Goal: Information Seeking & Learning: Check status

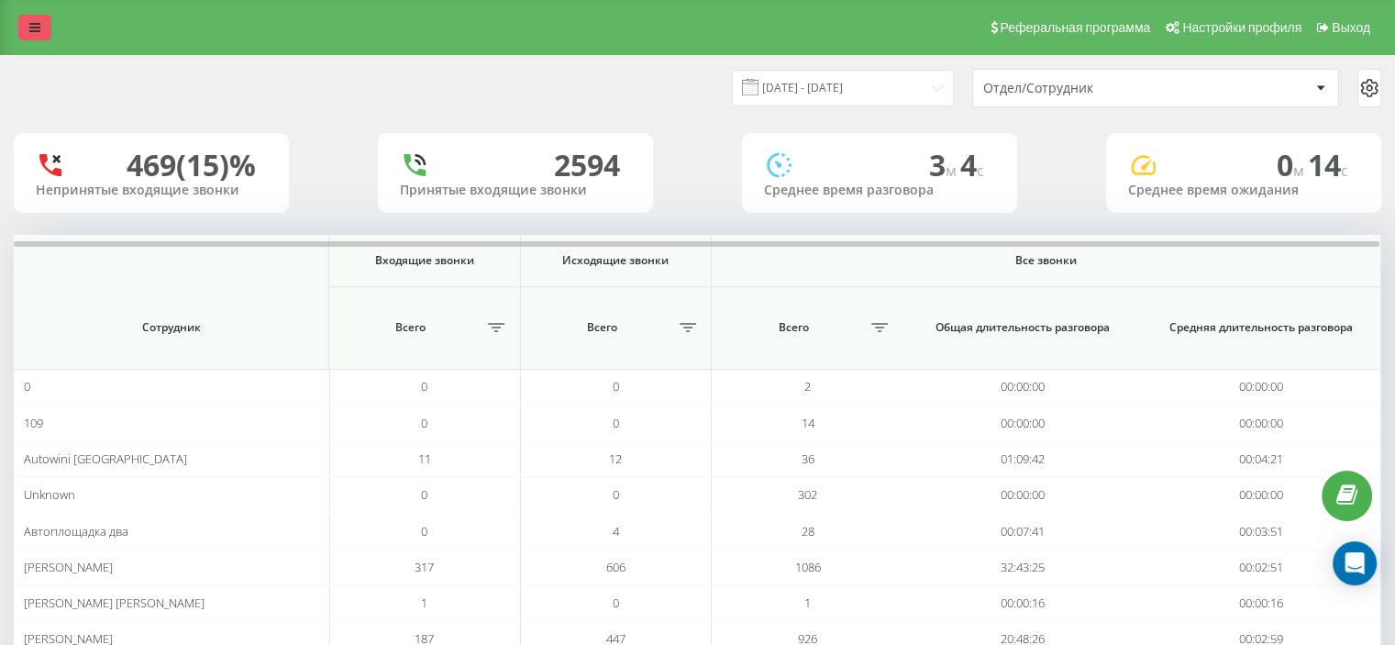
click at [44, 35] on link at bounding box center [34, 28] width 33 height 26
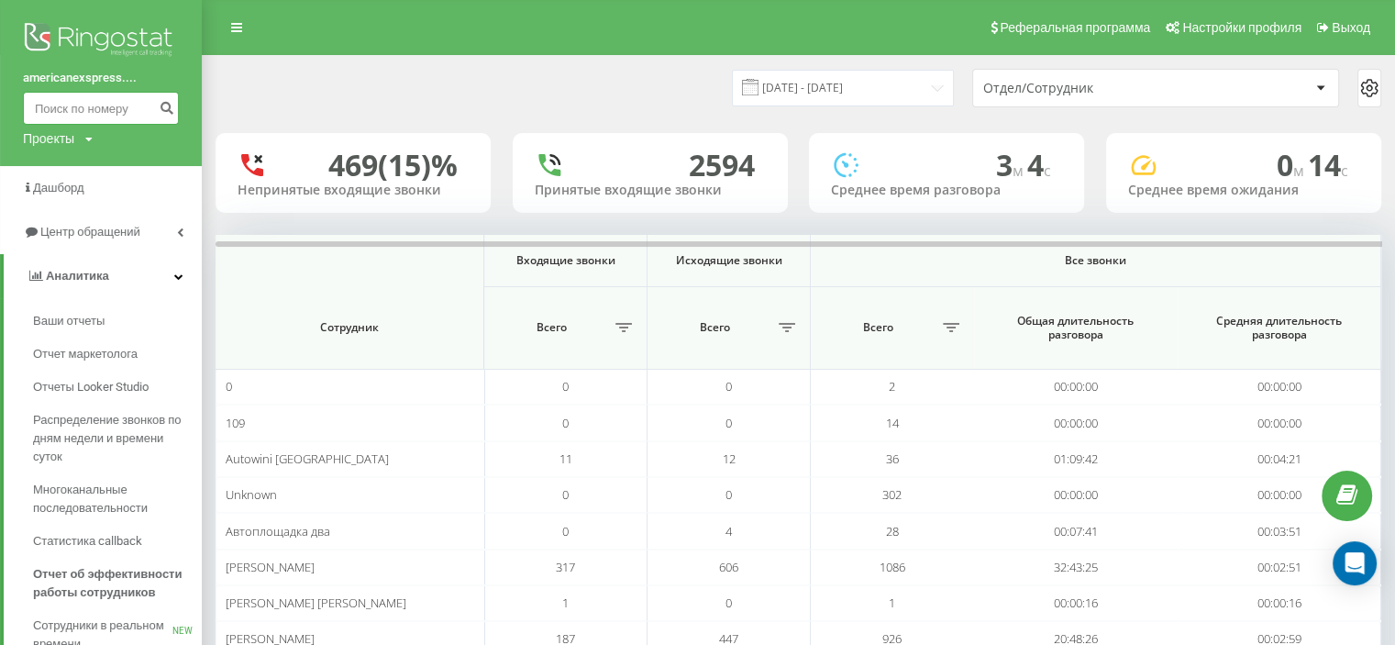
click at [65, 99] on input at bounding box center [101, 108] width 156 height 33
paste input "0674833805"
type input "0674833805"
click at [158, 112] on button "submit" at bounding box center [166, 108] width 25 height 33
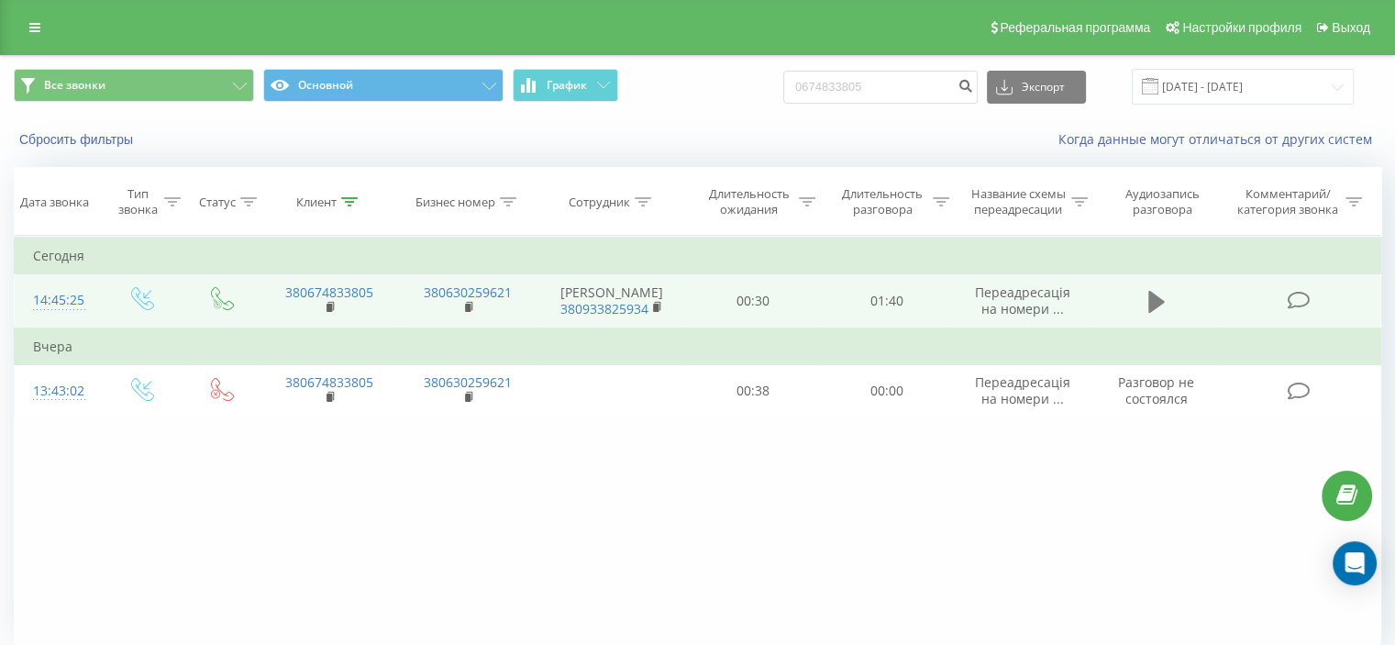
click at [1148, 296] on icon at bounding box center [1156, 302] width 17 height 22
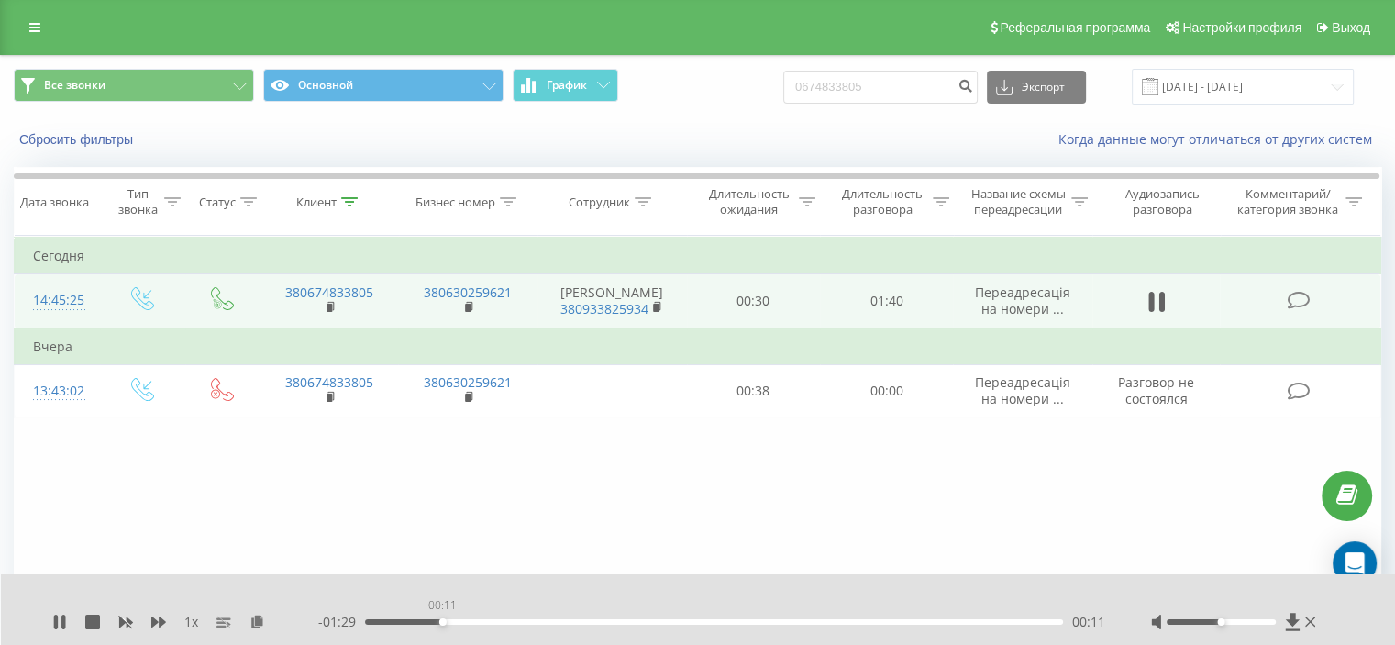
click at [442, 621] on div "00:11" at bounding box center [714, 622] width 698 height 6
click at [446, 621] on div "00:11" at bounding box center [714, 622] width 698 height 6
click at [507, 619] on div "00:16" at bounding box center [714, 622] width 698 height 6
click at [557, 622] on div "00:27" at bounding box center [714, 622] width 698 height 6
drag, startPoint x: 612, startPoint y: 619, endPoint x: 668, endPoint y: 619, distance: 56.8
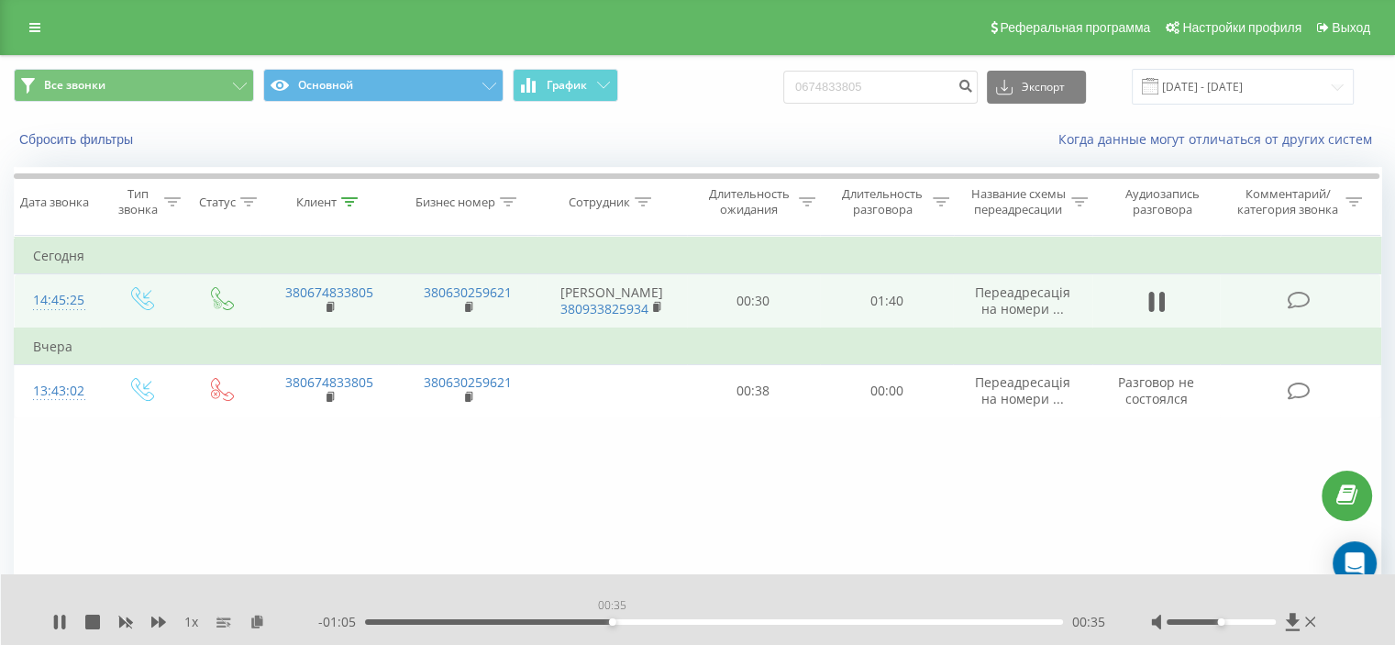
click at [623, 619] on div "00:35" at bounding box center [714, 622] width 698 height 6
drag, startPoint x: 686, startPoint y: 619, endPoint x: 763, endPoint y: 622, distance: 77.1
click at [696, 619] on div "00:37" at bounding box center [714, 622] width 698 height 6
drag, startPoint x: 848, startPoint y: 621, endPoint x: 866, endPoint y: 620, distance: 18.4
click at [852, 621] on div "00:47" at bounding box center [714, 622] width 698 height 6
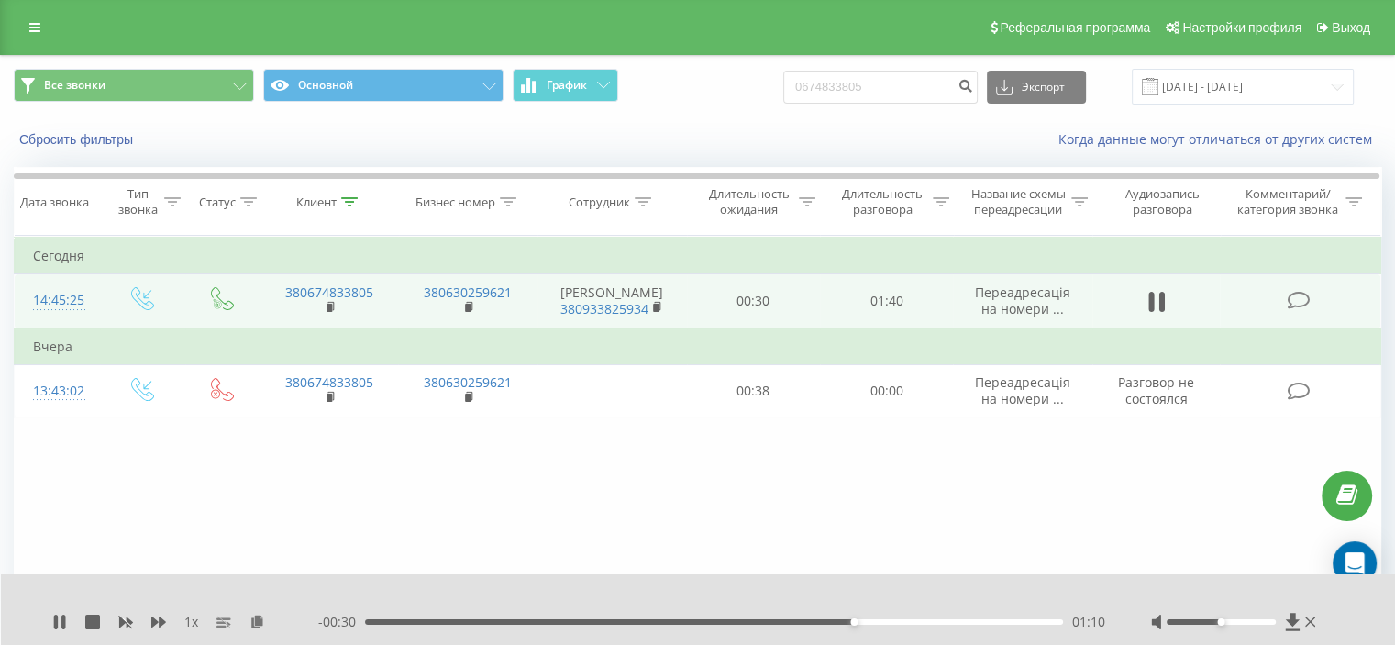
drag, startPoint x: 932, startPoint y: 615, endPoint x: 955, endPoint y: 615, distance: 23.8
click at [935, 615] on div "- 00:30 01:10 01:10" at bounding box center [711, 621] width 787 height 18
click at [970, 615] on div "- 00:29 01:10 01:10" at bounding box center [711, 621] width 787 height 18
click at [963, 620] on div "01:26" at bounding box center [714, 622] width 698 height 6
click at [1001, 617] on div "- 00:14 01:26 01:26" at bounding box center [711, 621] width 787 height 18
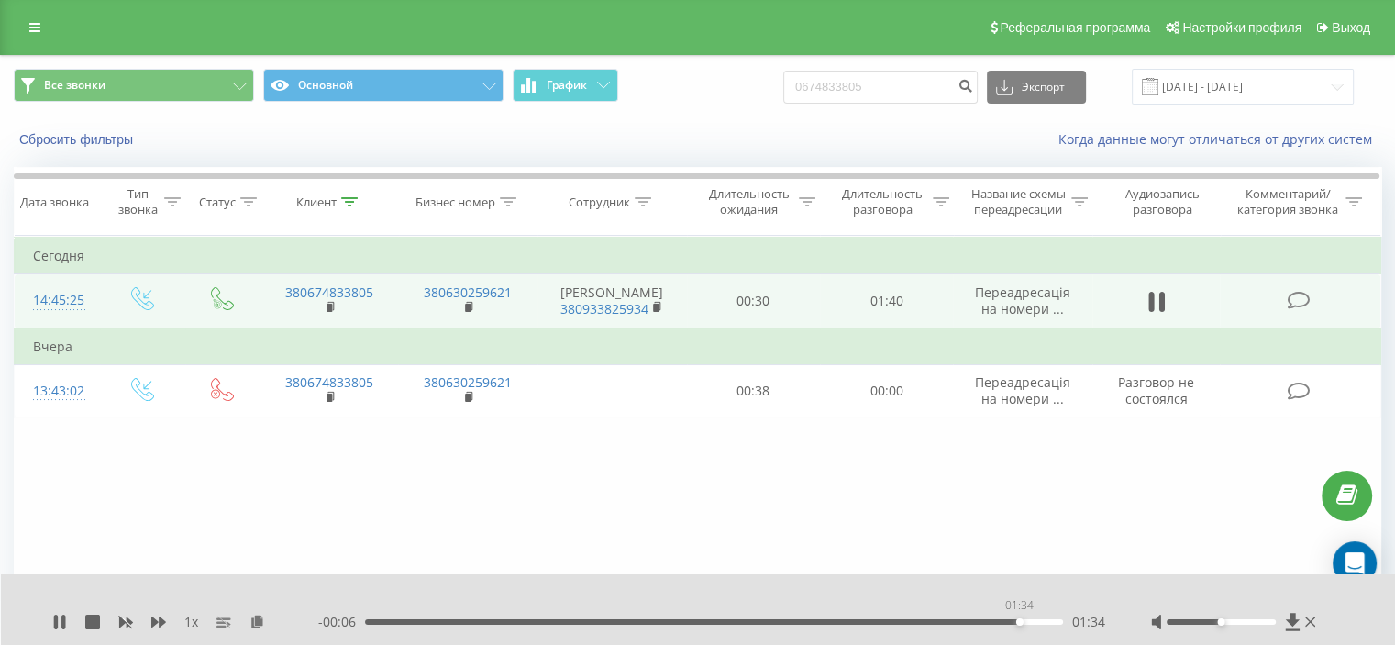
click at [1019, 620] on div "01:34" at bounding box center [714, 622] width 698 height 6
click at [1035, 619] on div "01:34" at bounding box center [714, 622] width 698 height 6
